Goal: Task Accomplishment & Management: Manage account settings

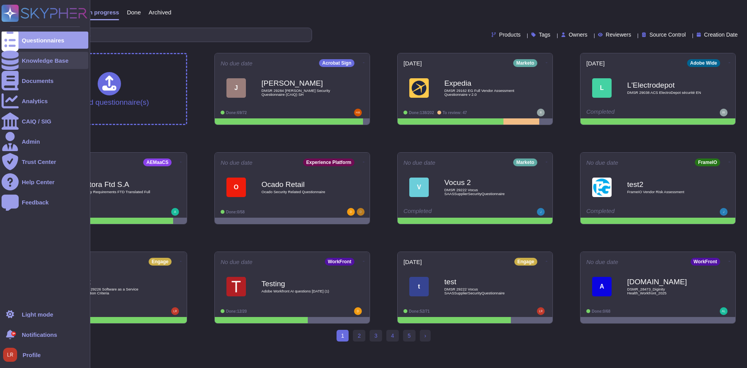
click at [13, 60] on icon at bounding box center [10, 60] width 17 height 19
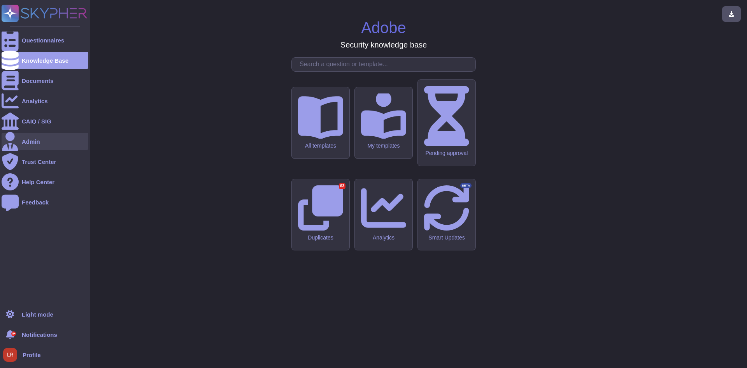
click at [32, 142] on div "Admin" at bounding box center [31, 141] width 18 height 6
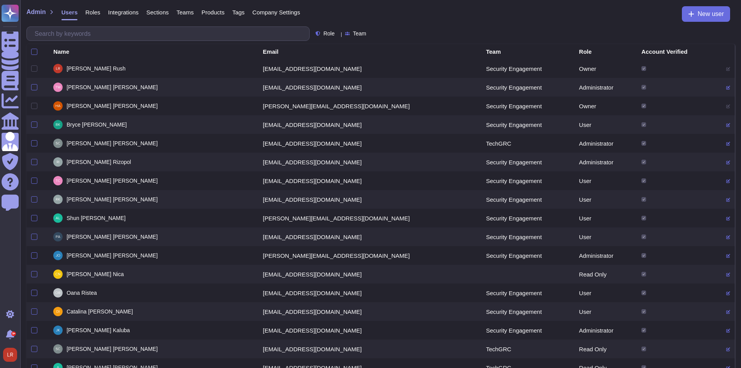
click at [92, 15] on span "Roles" at bounding box center [92, 12] width 15 height 6
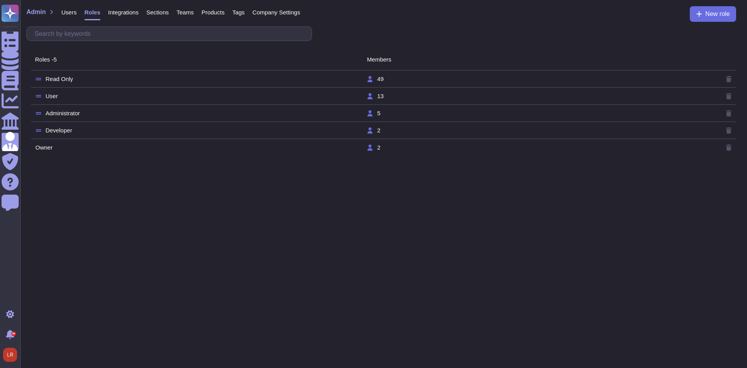
click at [127, 12] on span "Integrations" at bounding box center [123, 12] width 30 height 6
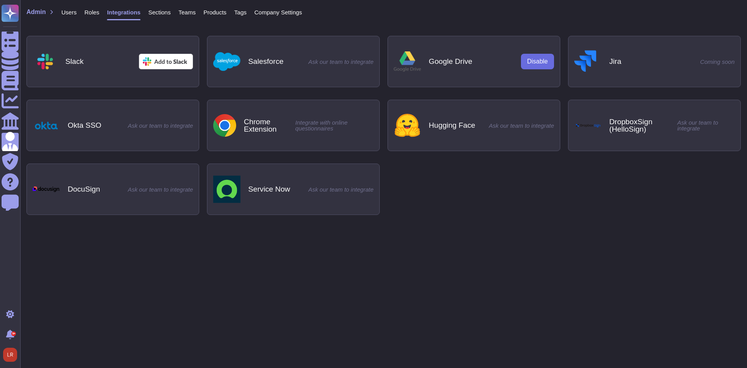
click at [156, 13] on span "Sections" at bounding box center [159, 12] width 23 height 6
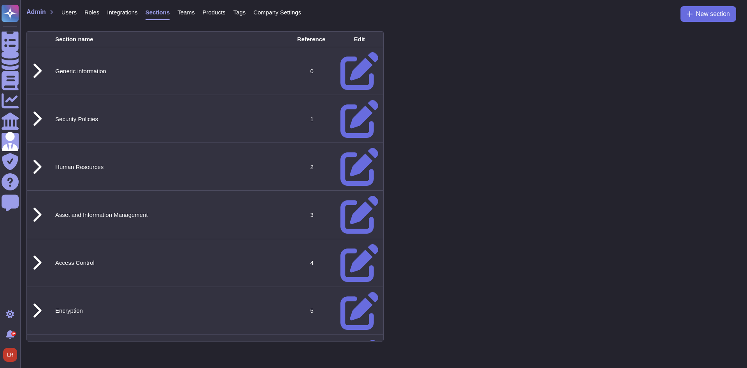
click at [190, 14] on span "Teams" at bounding box center [185, 12] width 17 height 6
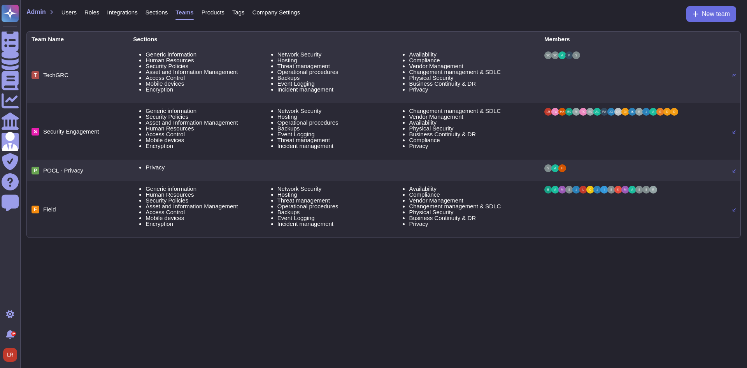
click at [216, 14] on span "Products" at bounding box center [212, 12] width 23 height 6
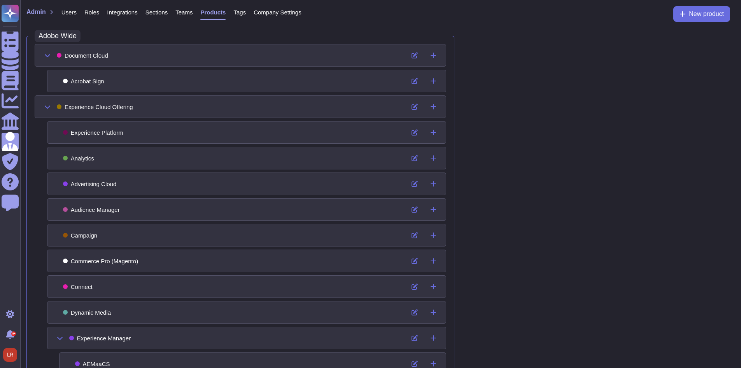
scroll to position [307, 0]
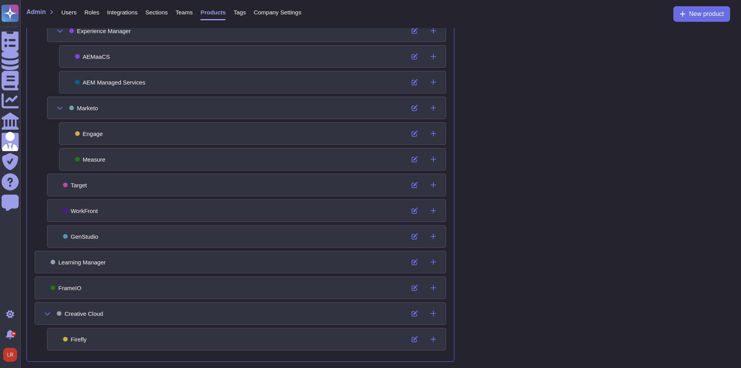
click at [241, 13] on span "Tags" at bounding box center [239, 12] width 12 height 6
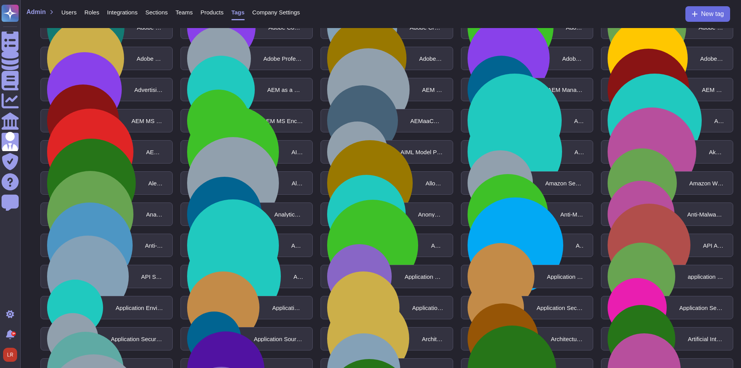
click at [278, 14] on span "Company Settings" at bounding box center [276, 12] width 48 height 6
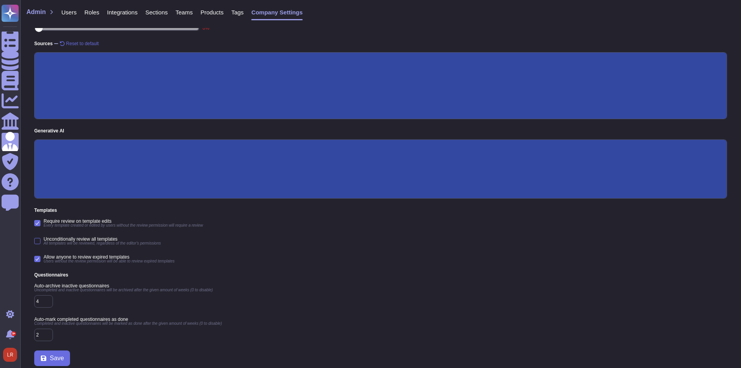
scroll to position [112, 0]
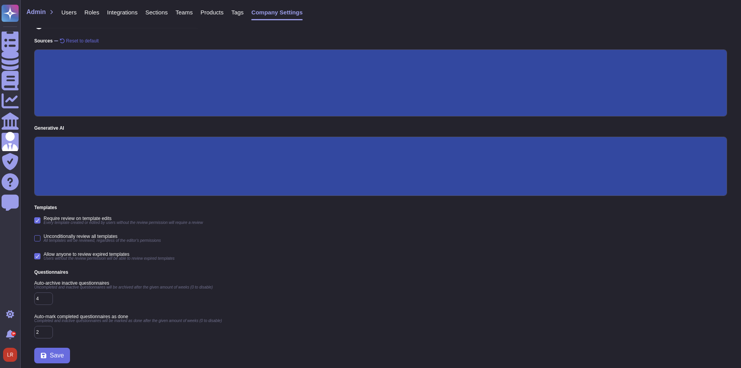
click at [424, 216] on div "Require review on template edits Every template created or edited by users with…" at bounding box center [380, 220] width 693 height 9
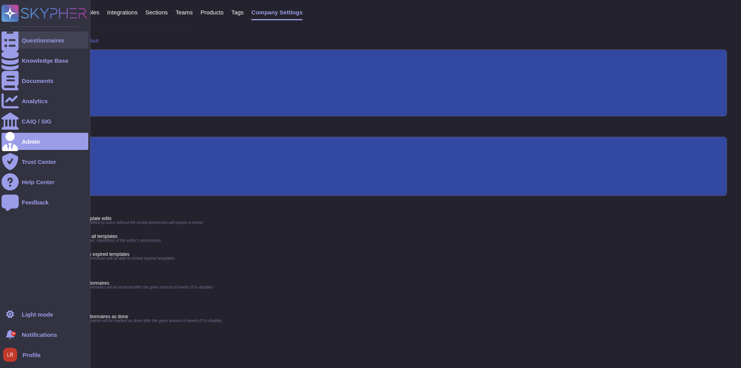
click at [13, 45] on div at bounding box center [10, 40] width 17 height 17
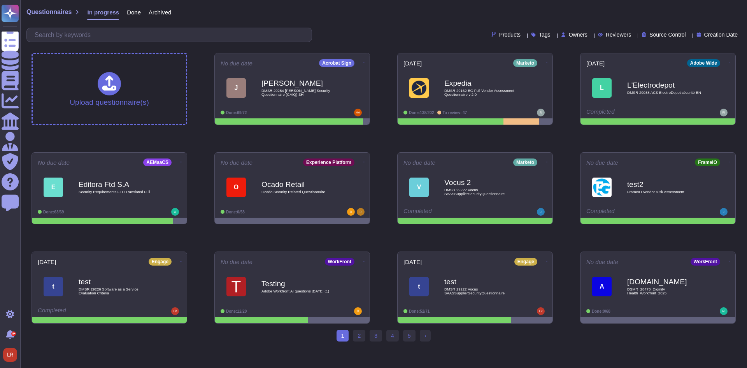
click at [371, 142] on div "Upload questionnaire(s) No due date Acrobat Sign [PERSON_NAME] DMSR 29284 [PERS…" at bounding box center [383, 188] width 716 height 283
click at [569, 34] on span "Owners" at bounding box center [578, 34] width 19 height 5
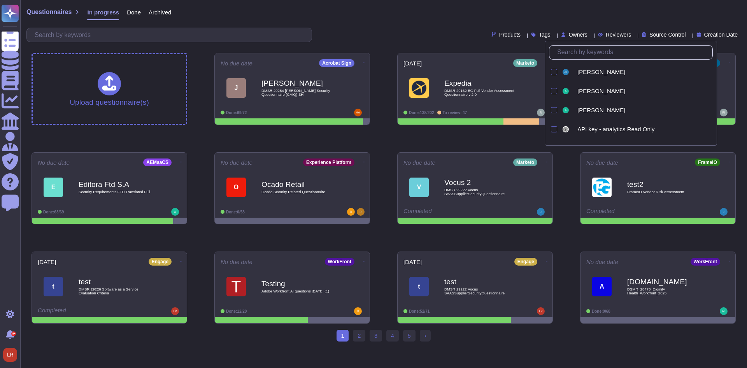
click at [571, 48] on input "text" at bounding box center [632, 53] width 159 height 14
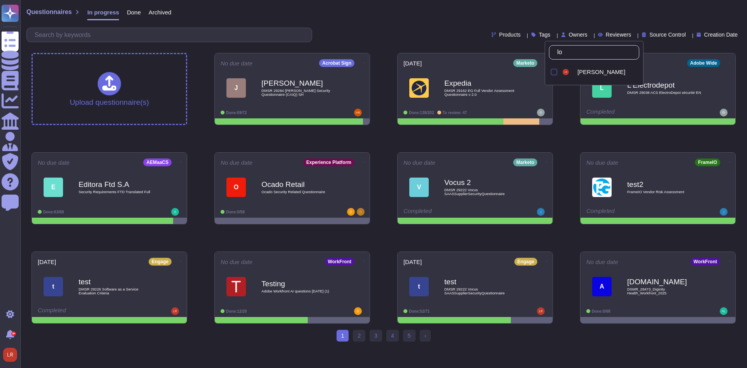
type input "[PERSON_NAME]"
click at [574, 74] on div "[PERSON_NAME]" at bounding box center [606, 71] width 65 height 7
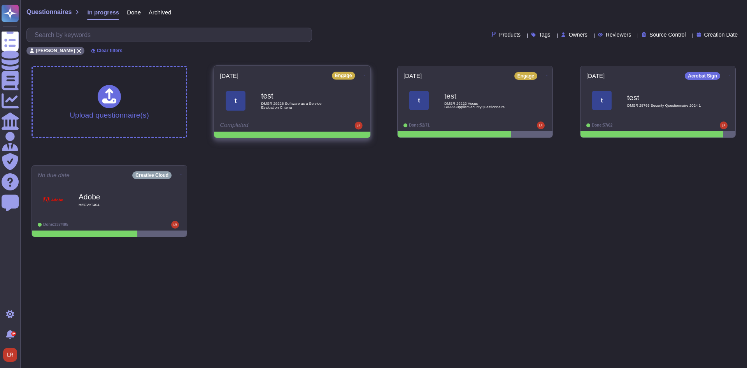
click at [364, 74] on icon at bounding box center [365, 75] width 2 height 2
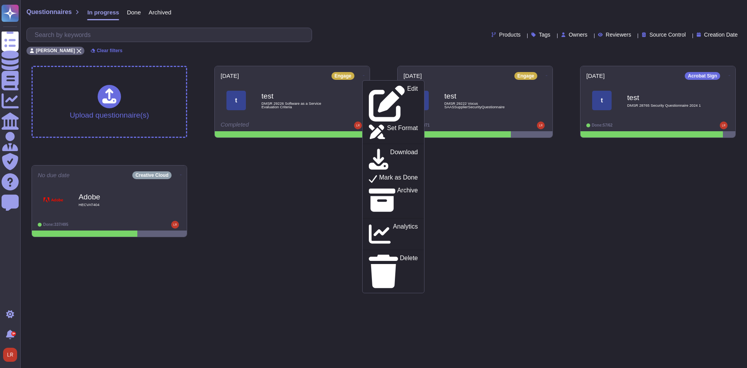
click at [522, 200] on div "Upload questionnaire(s) [DATE] Engage Edit Set Format Download Mark as Done Arc…" at bounding box center [383, 152] width 716 height 184
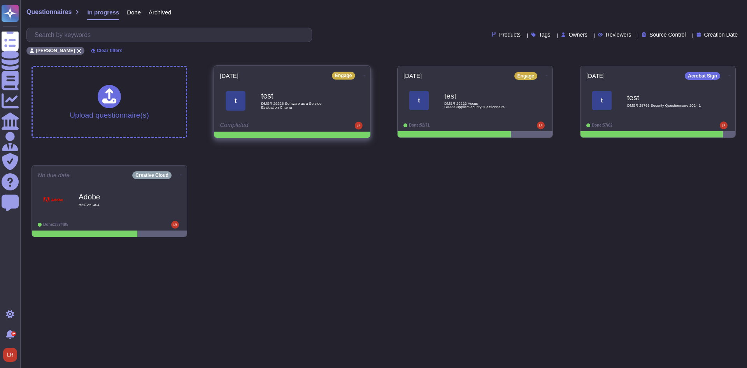
click at [364, 75] on icon at bounding box center [365, 75] width 2 height 2
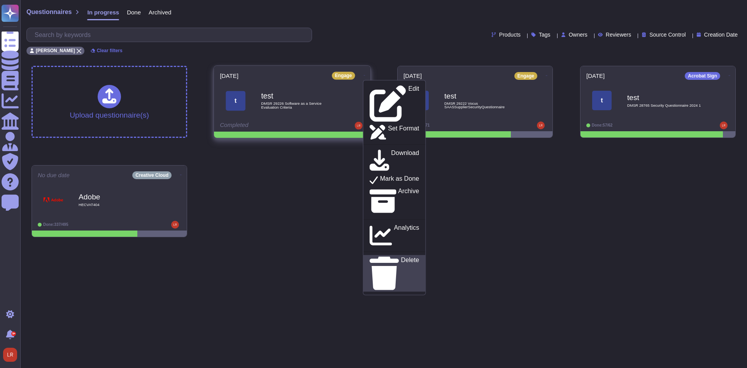
click at [396, 256] on div "Delete" at bounding box center [393, 272] width 49 height 33
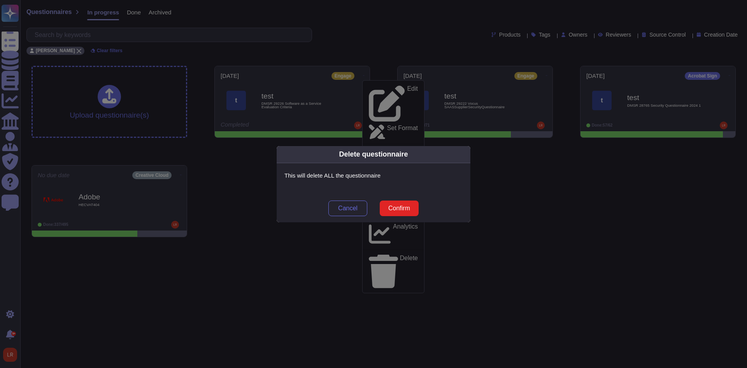
click at [399, 211] on span "Confirm" at bounding box center [399, 208] width 22 height 6
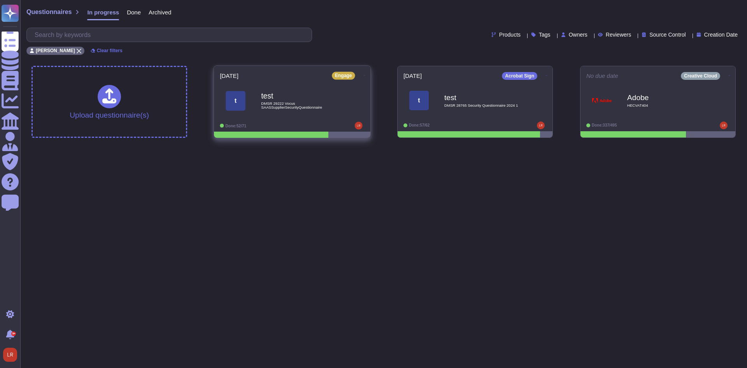
click at [364, 74] on icon at bounding box center [365, 75] width 2 height 2
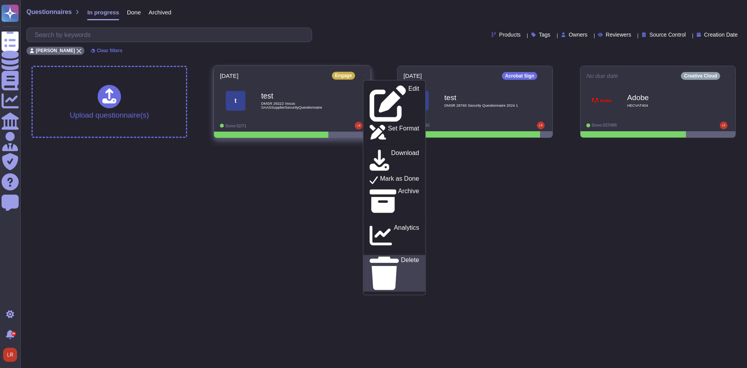
click at [401, 256] on p "Delete" at bounding box center [410, 272] width 18 height 33
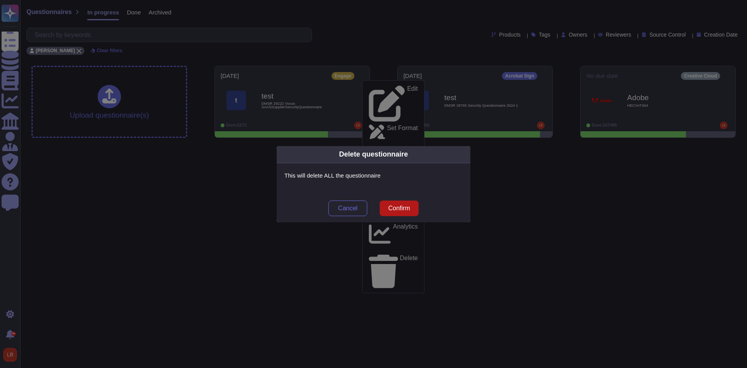
click at [397, 212] on button "Confirm" at bounding box center [399, 208] width 39 height 16
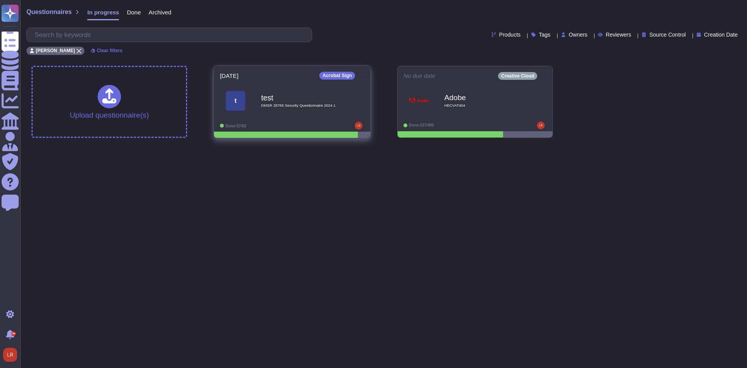
click at [361, 69] on div "[DATE] Acrobat Sign t test DMSR 28765 Security Questionnaire 2024 1 Done: 57/62" at bounding box center [292, 99] width 156 height 66
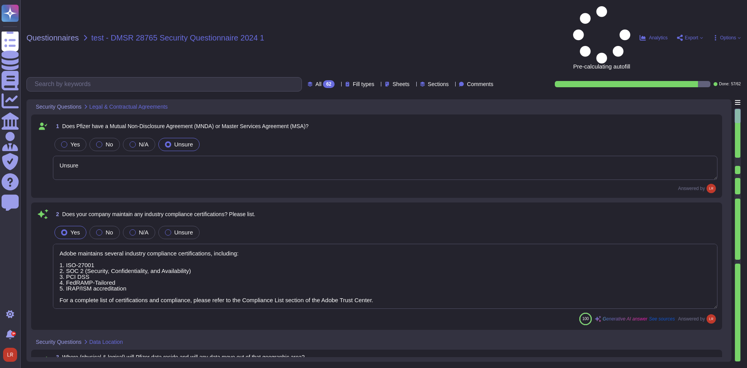
type textarea "Unsure"
type textarea "Adobe maintains several industry compliance certifications, including: 1. ISO-2…"
type textarea "Tenants data location is determined upon initial provisioning. Information of p…"
type textarea "Adobe's products and services' architecture diagrams, which include detailed de…"
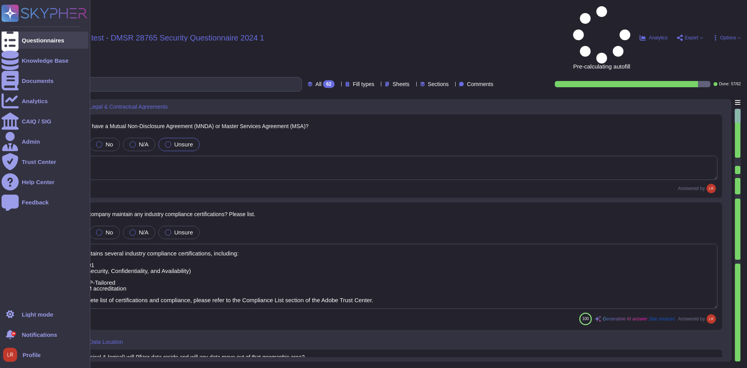
click at [9, 32] on div at bounding box center [10, 40] width 17 height 17
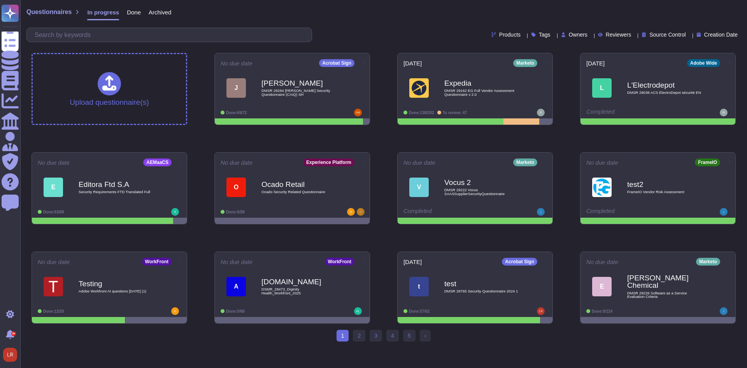
click at [569, 32] on span "Owners" at bounding box center [578, 34] width 19 height 5
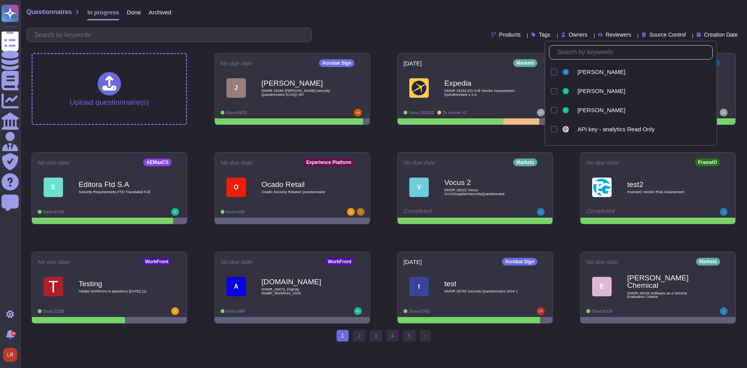
click at [574, 51] on input "text" at bounding box center [632, 53] width 159 height 14
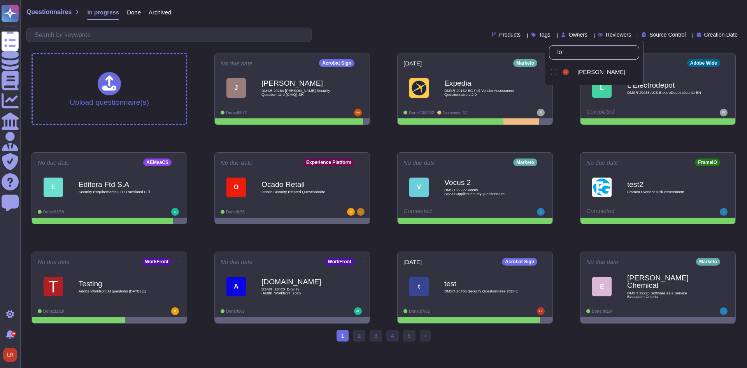
type input "[PERSON_NAME]"
click at [593, 75] on span "[PERSON_NAME]" at bounding box center [601, 71] width 48 height 7
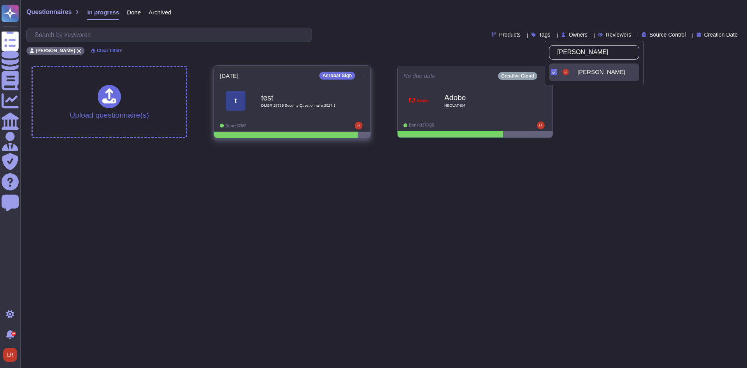
click at [364, 74] on icon at bounding box center [365, 75] width 2 height 2
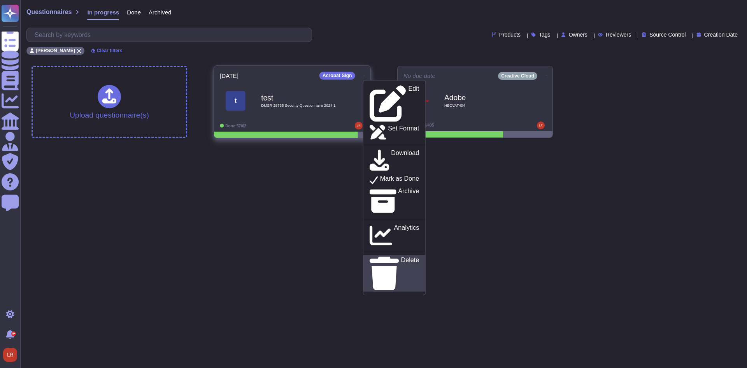
click at [401, 256] on p "Delete" at bounding box center [410, 272] width 18 height 33
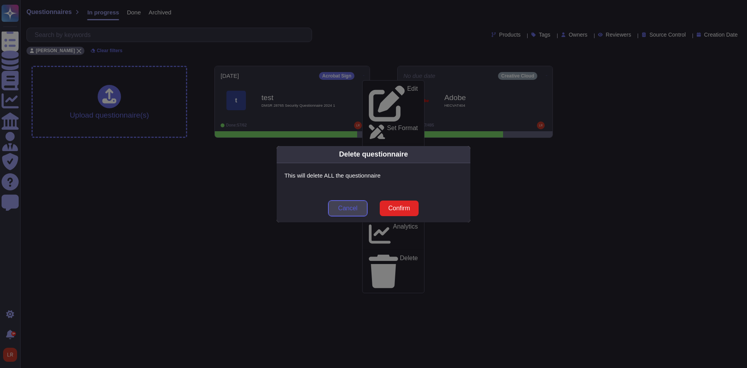
click at [345, 208] on span "Cancel" at bounding box center [347, 208] width 19 height 6
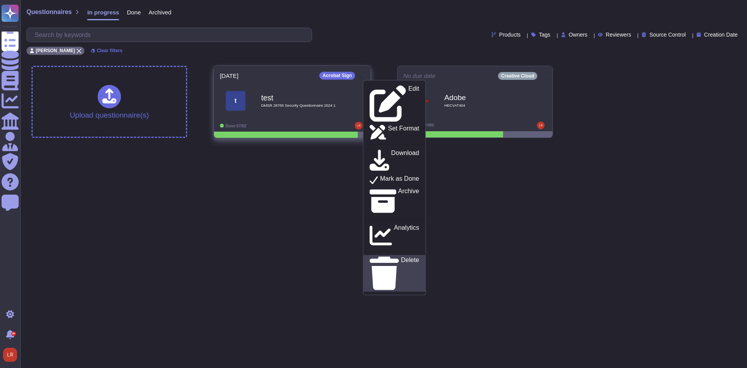
click at [401, 256] on p "Delete" at bounding box center [410, 272] width 18 height 33
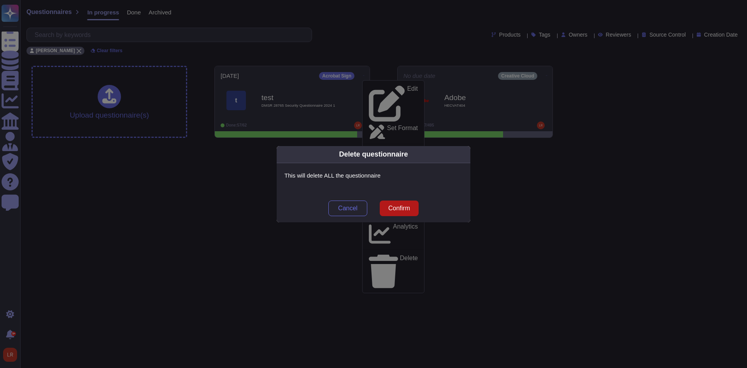
click at [398, 207] on span "Confirm" at bounding box center [399, 208] width 22 height 6
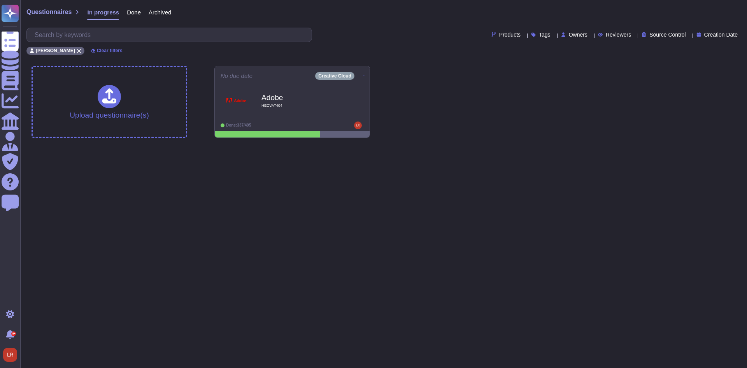
click at [413, 96] on div "Upload questionnaire(s) No due date Creative Cloud Adobe HECVAT404 Done: 337/495" at bounding box center [383, 102] width 716 height 84
